Goal: Book appointment/travel/reservation

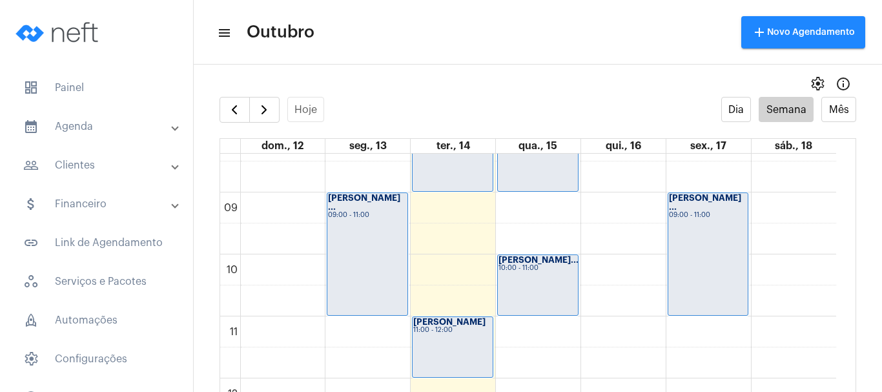
scroll to position [502, 0]
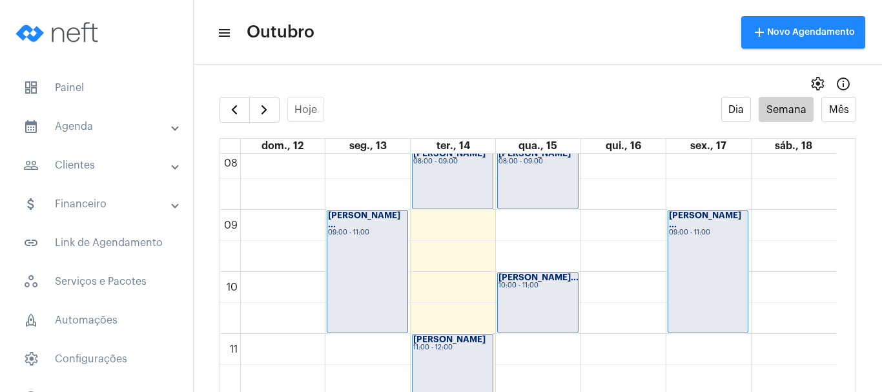
click at [543, 347] on div "00 01 02 03 04 05 06 07 08 09 10 11 12 13 14 15 16 17 18 19 20 21 22 23 [PERSON…" at bounding box center [528, 396] width 616 height 1488
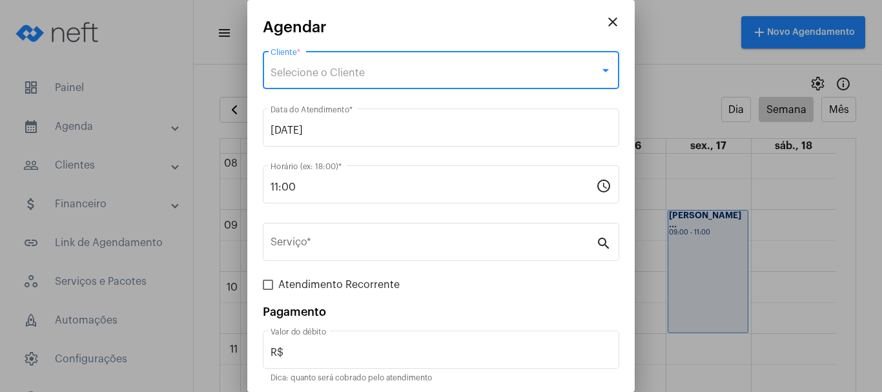
click at [398, 74] on div "Selecione o Cliente" at bounding box center [435, 73] width 329 height 12
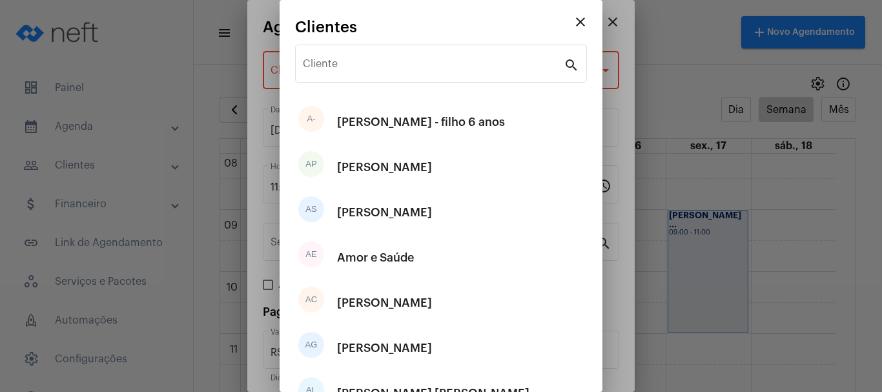
click at [398, 74] on div "Cliente" at bounding box center [433, 62] width 261 height 41
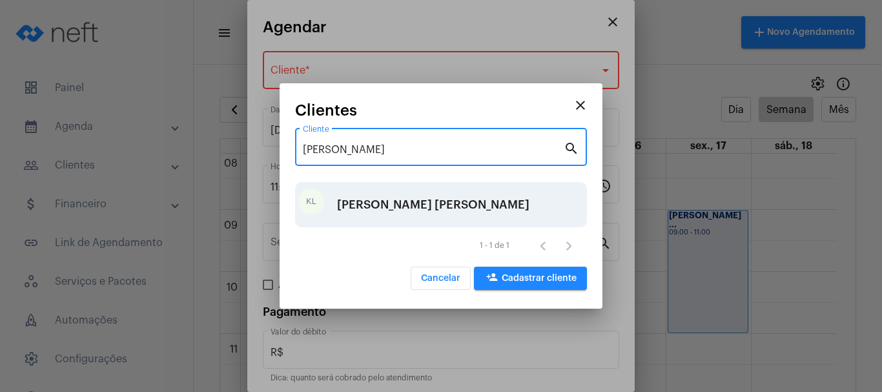
type input "[PERSON_NAME]"
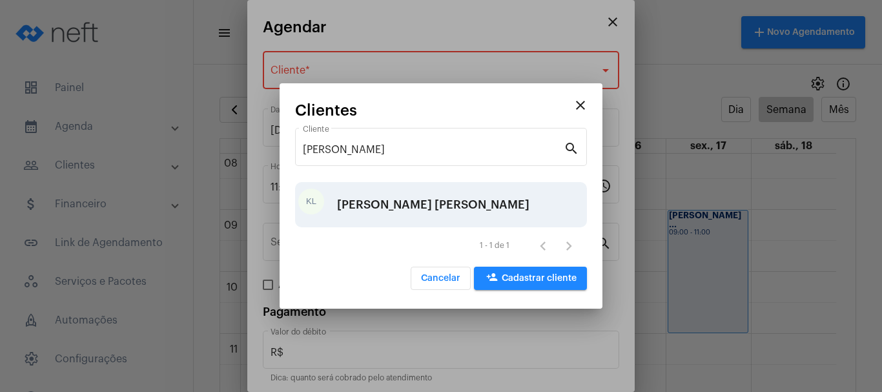
click at [344, 209] on div "[PERSON_NAME] [PERSON_NAME]" at bounding box center [433, 204] width 192 height 39
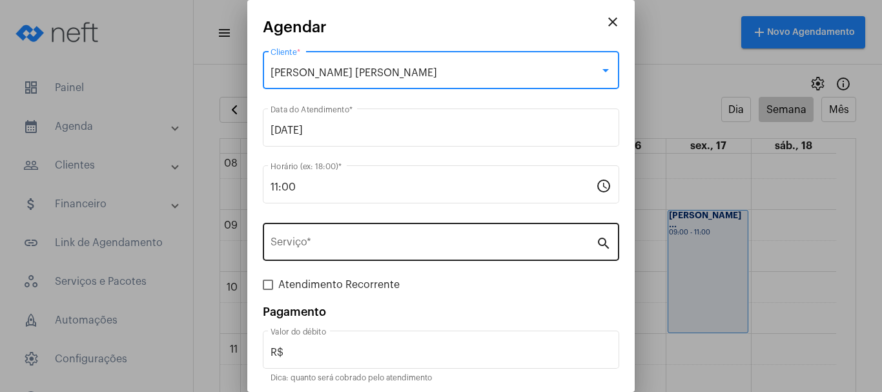
click at [405, 236] on div "Serviço *" at bounding box center [434, 240] width 326 height 41
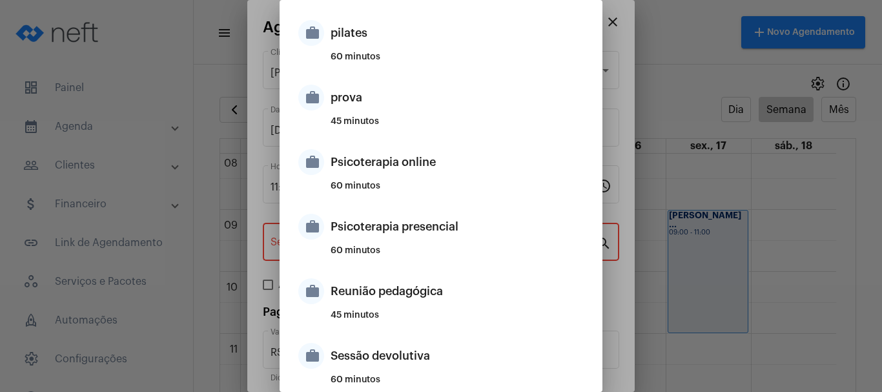
scroll to position [904, 0]
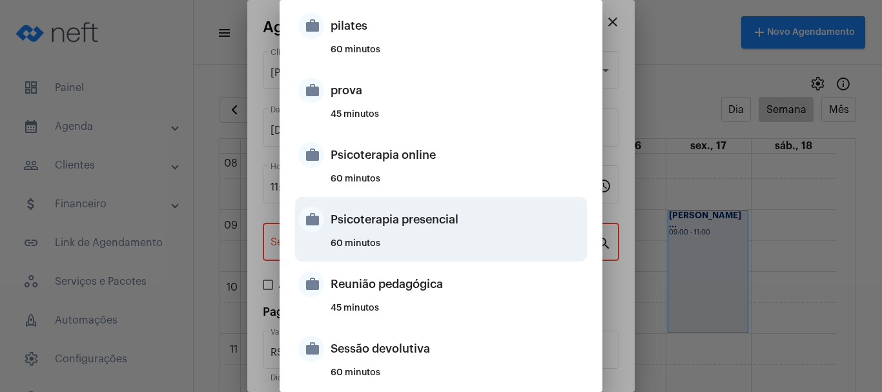
click at [405, 229] on div "Psicoterapia presencial" at bounding box center [457, 219] width 253 height 39
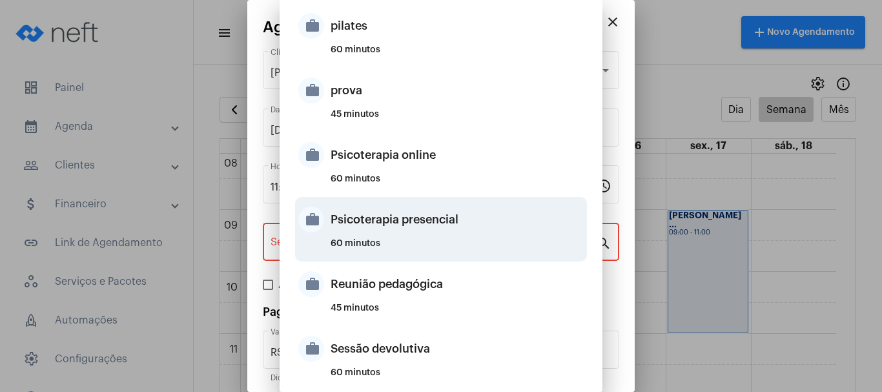
type input "Psicoterapia presencial"
type input "R$ 200"
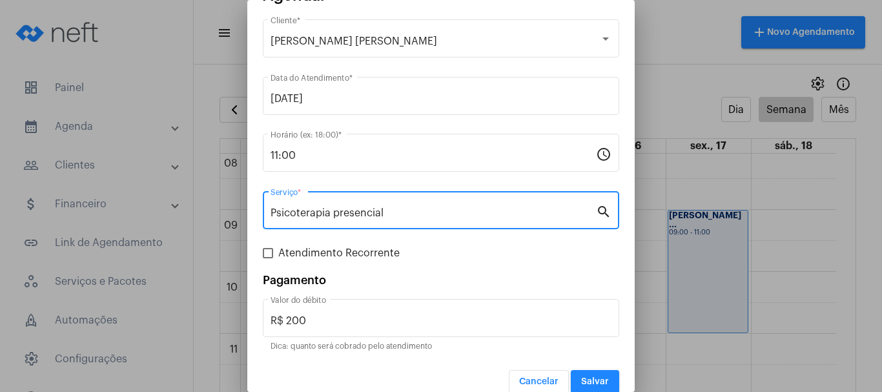
scroll to position [48, 0]
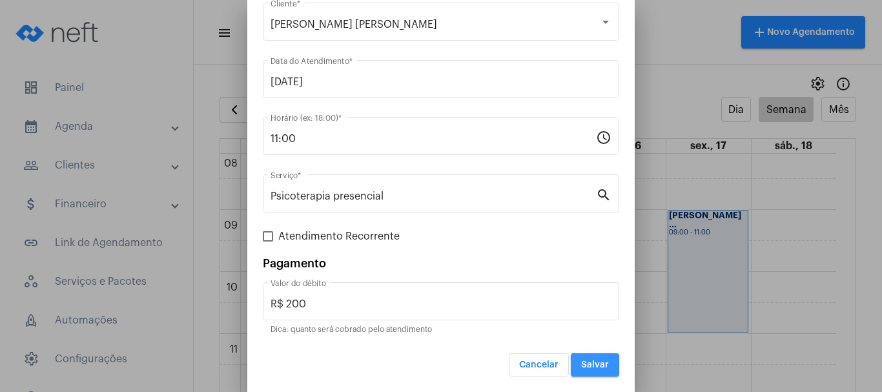
click at [584, 368] on span "Salvar" at bounding box center [595, 364] width 28 height 9
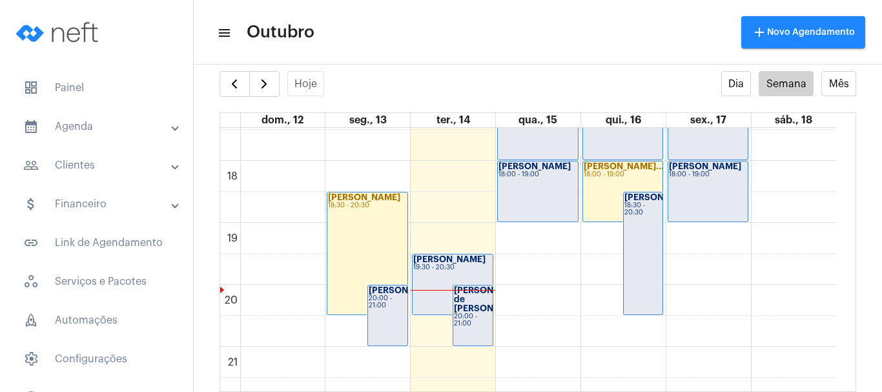
scroll to position [1019, 0]
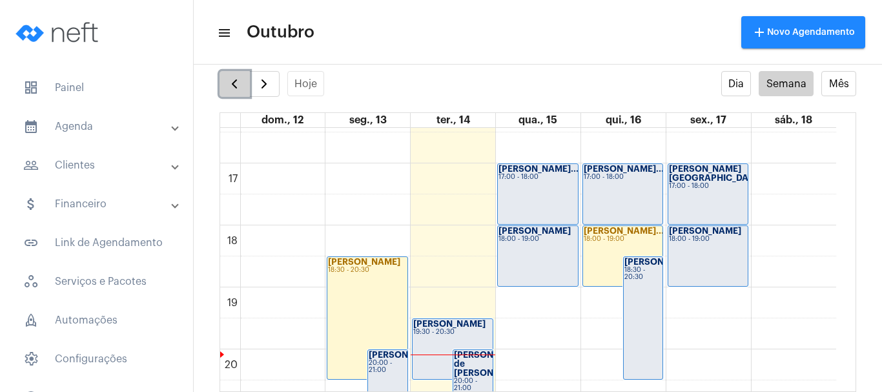
click at [234, 84] on span "button" at bounding box center [235, 84] width 16 height 16
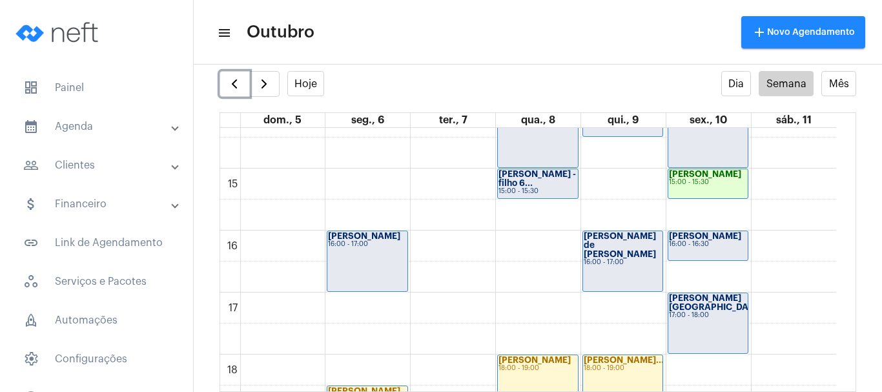
scroll to position [954, 0]
